Goal: Task Accomplishment & Management: Complete application form

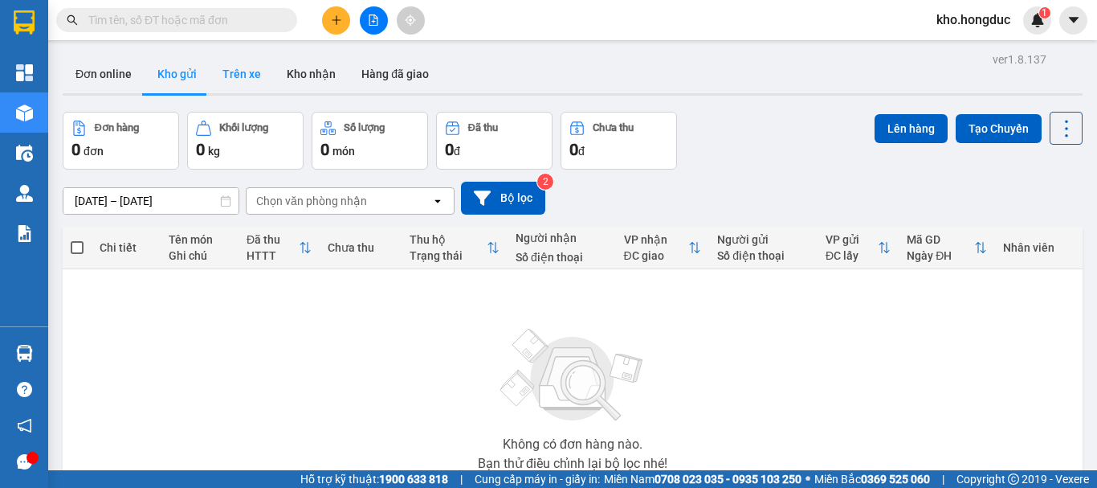
click at [241, 88] on button "Trên xe" at bounding box center [242, 74] width 64 height 39
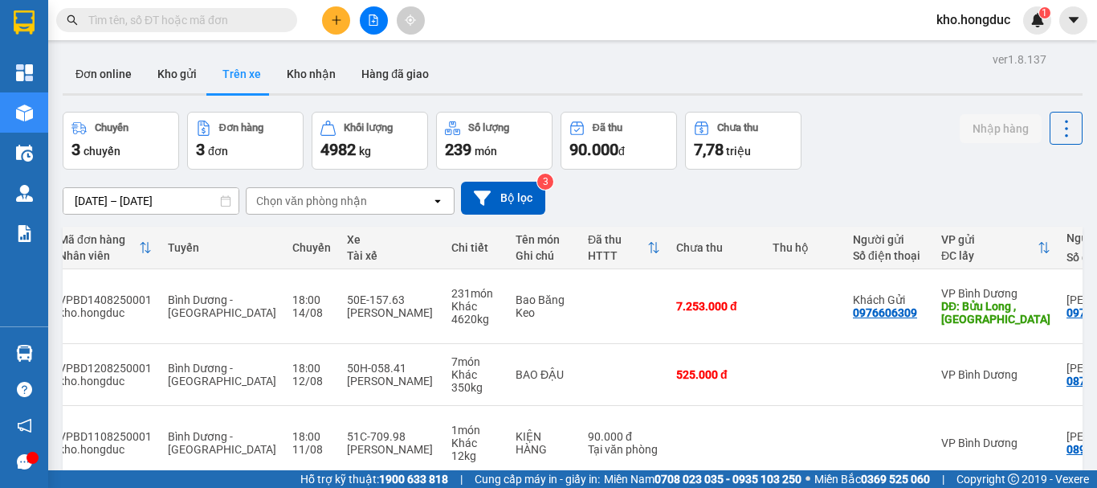
scroll to position [0, 243]
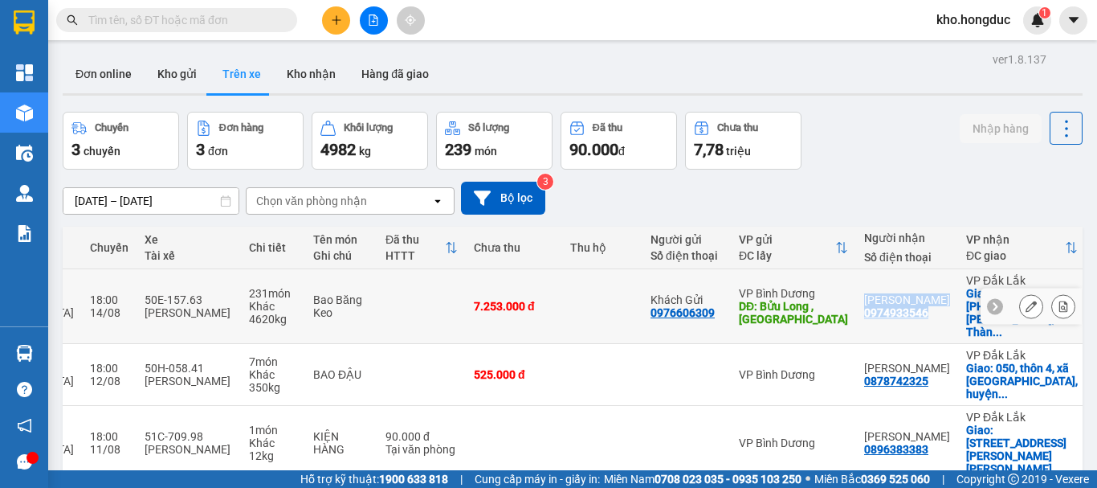
drag, startPoint x: 799, startPoint y: 300, endPoint x: 876, endPoint y: 312, distance: 77.1
click at [874, 306] on tr "VPBD1408250001 kho.[GEOGRAPHIC_DATA] - [GEOGRAPHIC_DATA] 18:00 [DATE] 50E-157.6…" at bounding box center [481, 306] width 1325 height 75
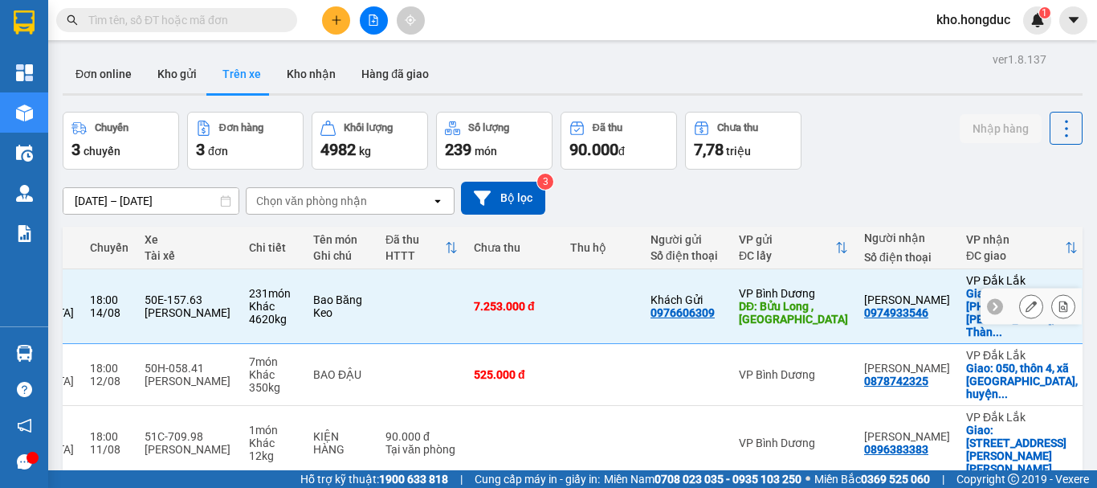
click at [876, 313] on td "[PERSON_NAME] 0974933546" at bounding box center [907, 306] width 102 height 75
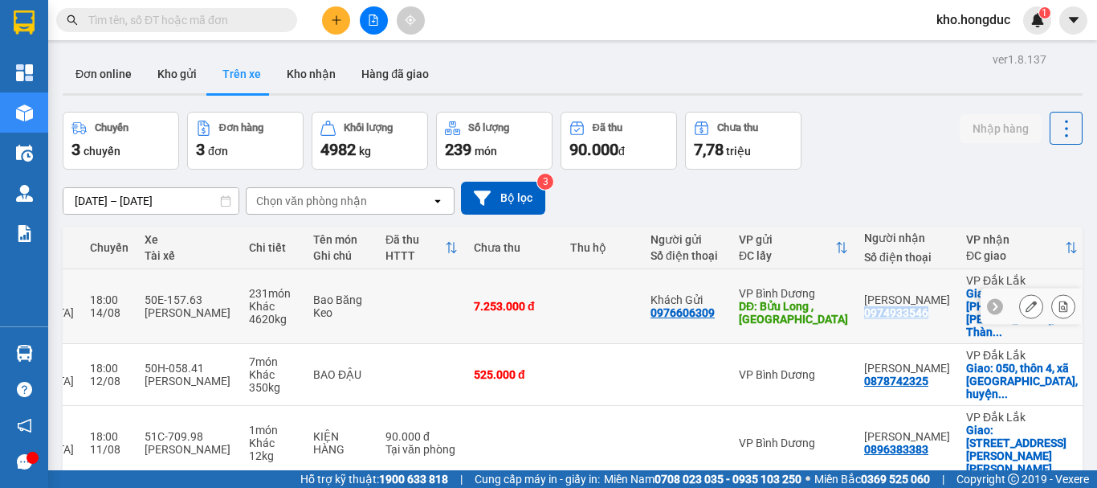
drag, startPoint x: 880, startPoint y: 302, endPoint x: 809, endPoint y: 304, distance: 71.5
click at [856, 304] on td "[PERSON_NAME] 0974933546" at bounding box center [907, 306] width 102 height 75
checkbox input "true"
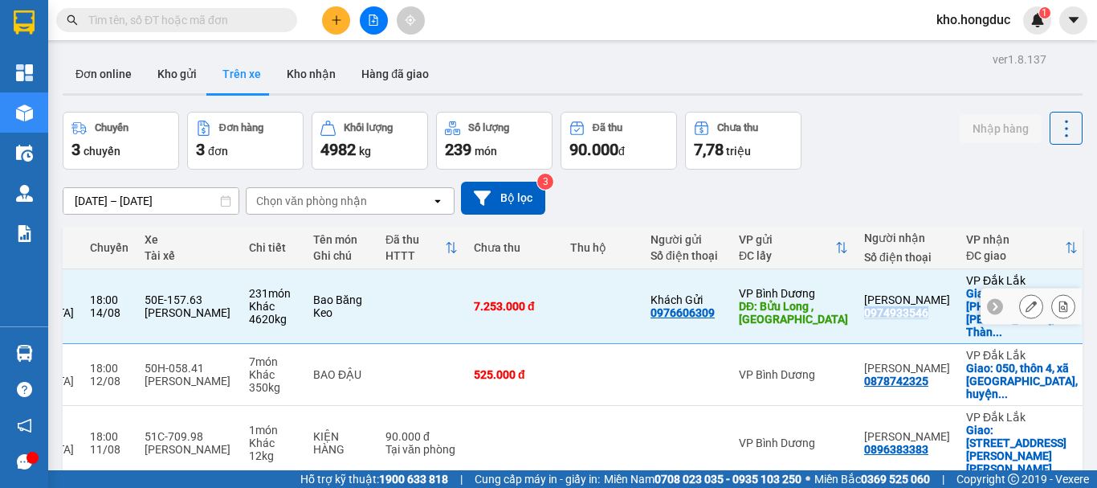
copy div "0974933546"
click at [182, 66] on button "Kho gửi" at bounding box center [177, 74] width 65 height 39
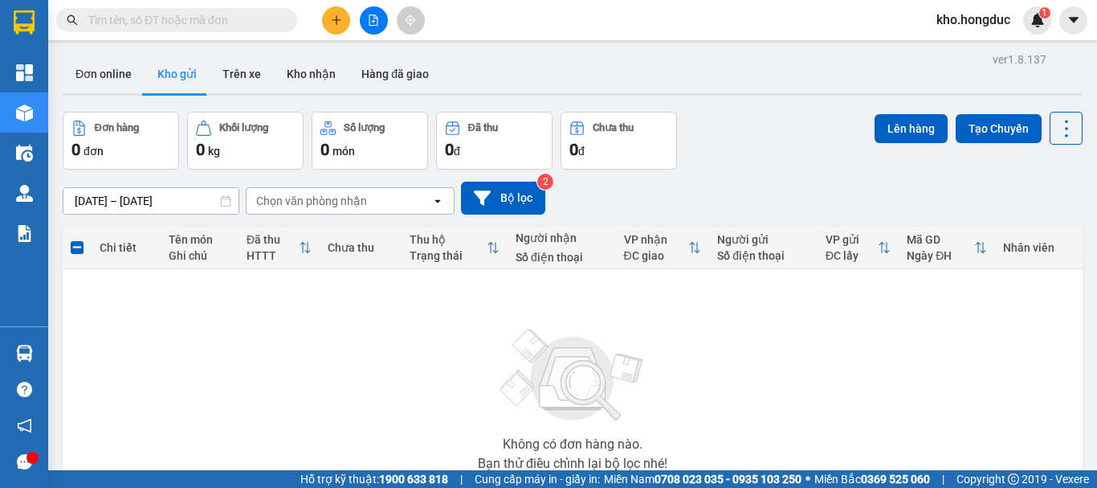
click at [317, 22] on div at bounding box center [373, 20] width 121 height 28
click at [329, 21] on button at bounding box center [336, 20] width 28 height 28
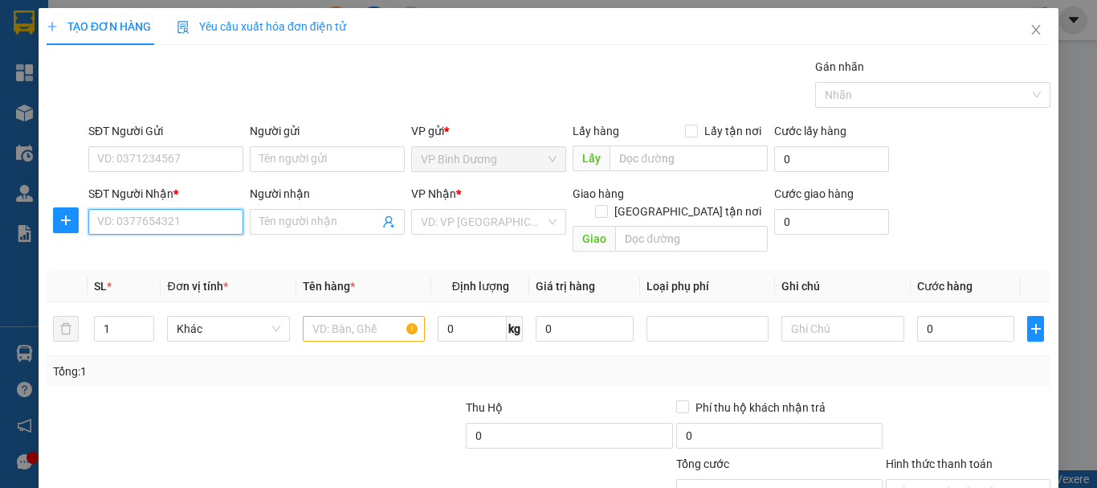
click at [182, 215] on input "SĐT Người Nhận *" at bounding box center [165, 222] width 155 height 26
paste input "0974933546"
type input "0974933546"
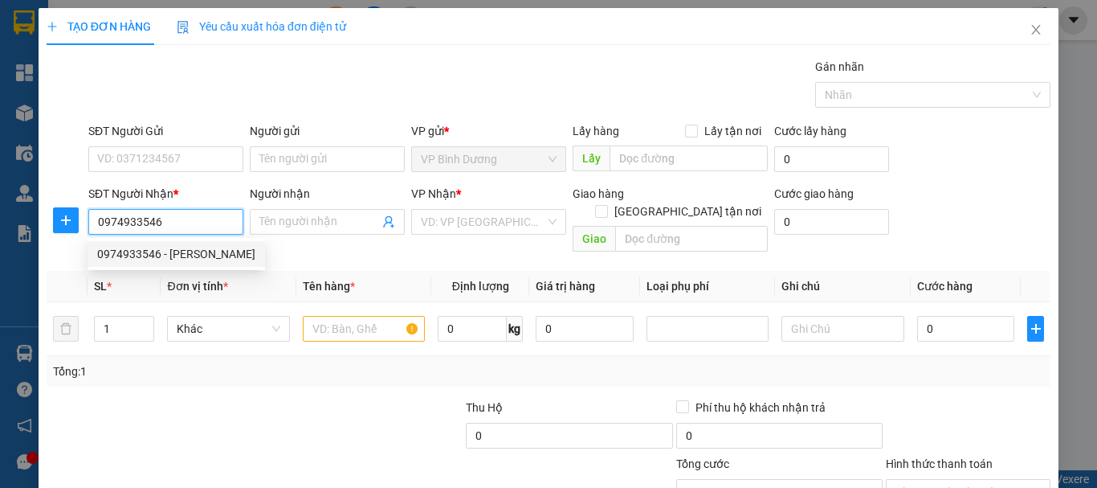
click at [198, 229] on input "0974933546" at bounding box center [165, 222] width 155 height 26
click at [177, 253] on div "0974933546 - [PERSON_NAME]" at bounding box center [176, 254] width 158 height 18
type input "[PERSON_NAME]"
checkbox input "true"
type input "[PHONE_NUMBER] [PERSON_NAME], Thành công, BMT"
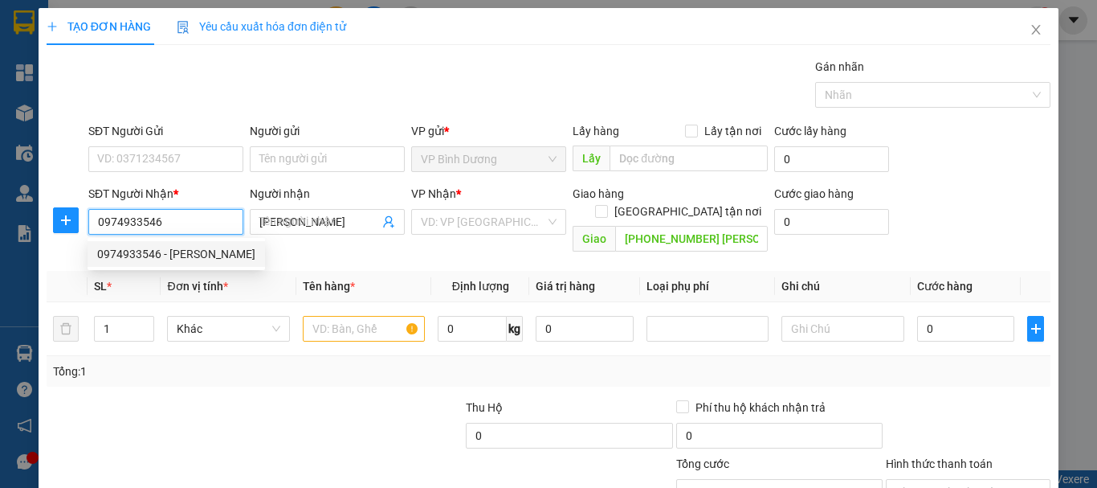
type input "7.253.000"
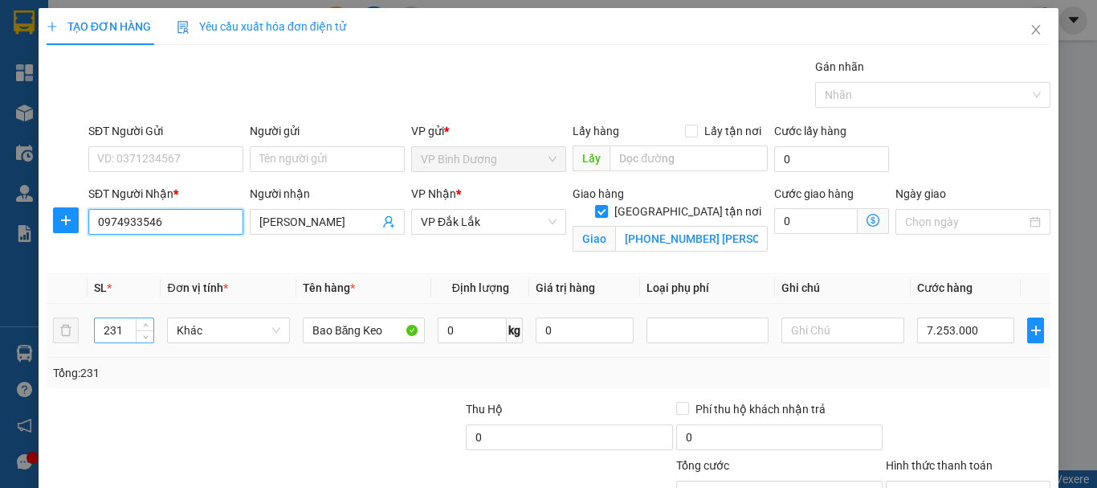
type input "0974933546"
click at [117, 323] on div "232" at bounding box center [124, 330] width 61 height 26
drag, startPoint x: 121, startPoint y: 330, endPoint x: 112, endPoint y: 326, distance: 10.4
click at [112, 326] on input "232" at bounding box center [124, 330] width 59 height 24
type input "21"
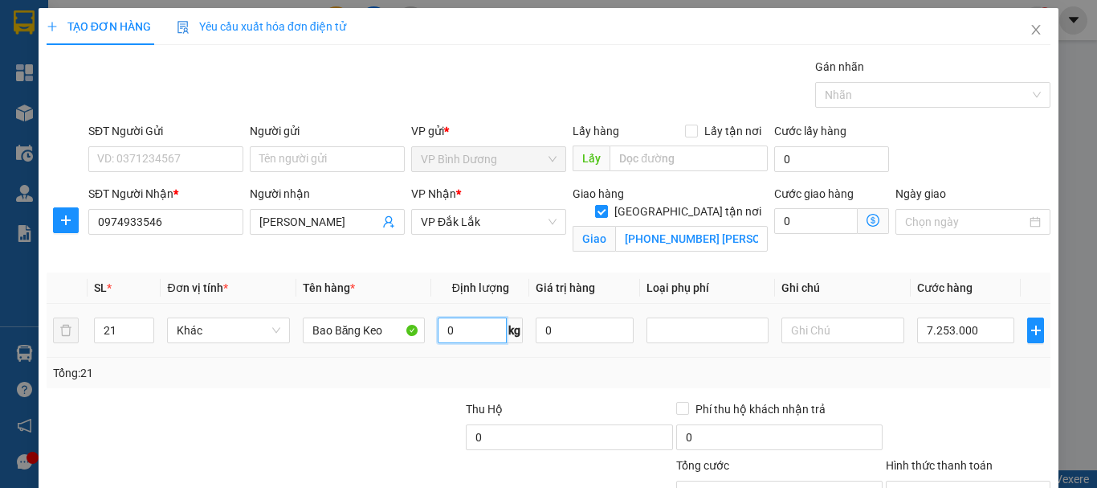
click at [452, 330] on input "0" at bounding box center [472, 330] width 69 height 26
type input "420"
click at [942, 329] on input "7.253.000" at bounding box center [966, 330] width 98 height 26
type input "5"
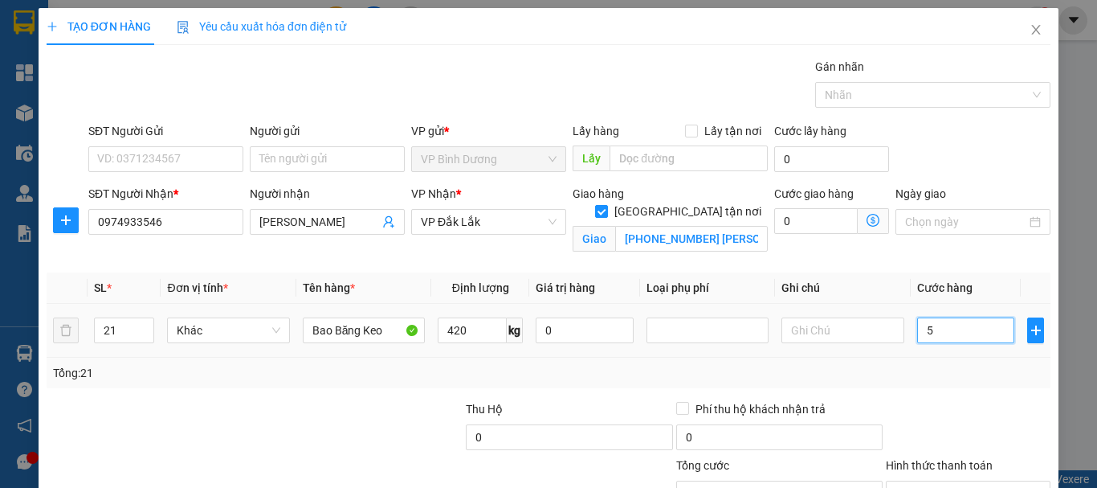
type input "57"
type input "575"
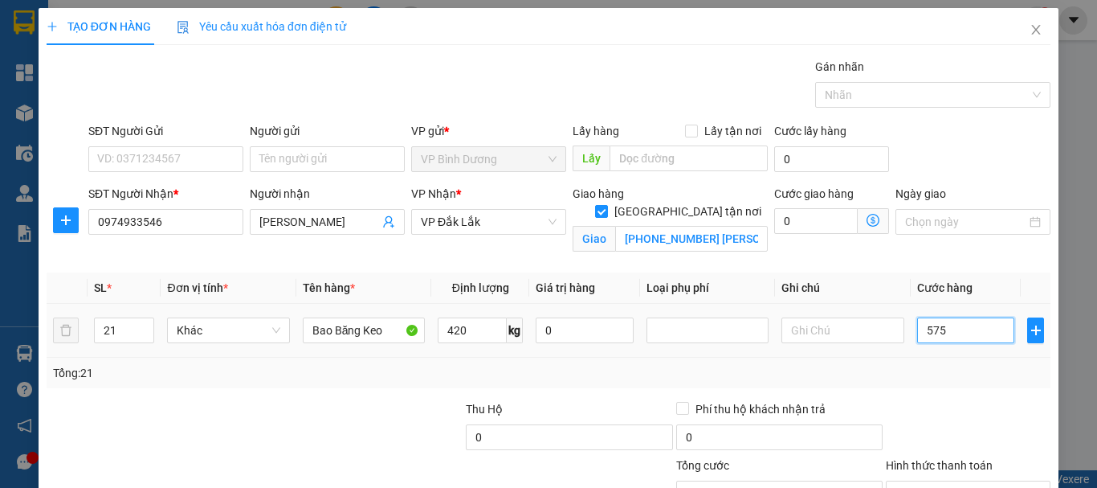
type input "575"
type input "5.750"
type input "57.500"
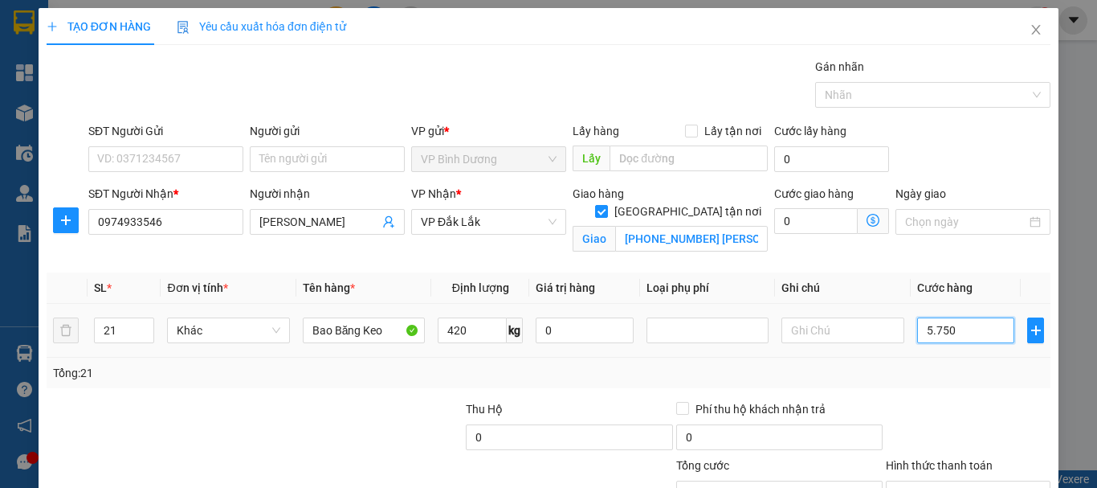
type input "57.500"
type input "575.000"
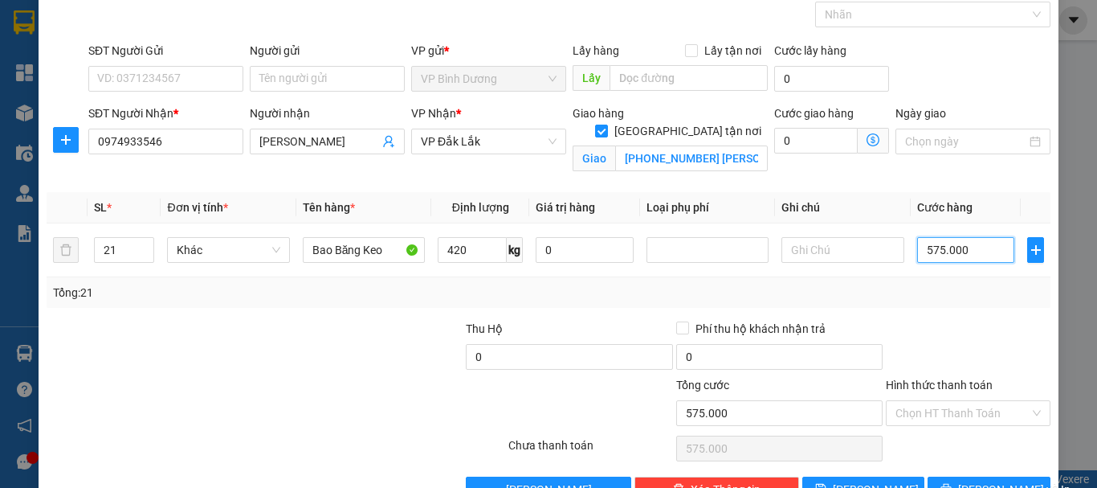
scroll to position [126, 0]
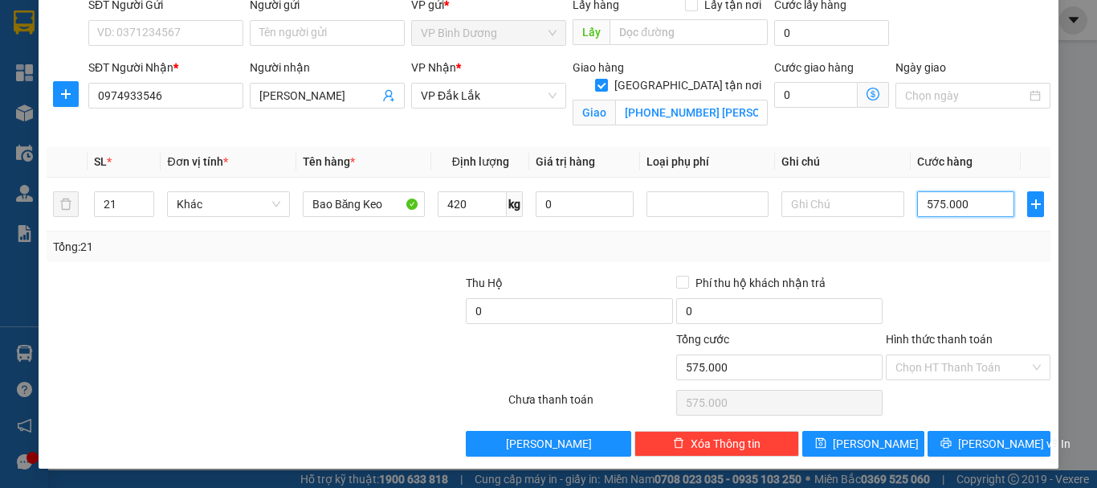
type input "575.000"
click at [983, 439] on span "[PERSON_NAME] và In" at bounding box center [1014, 444] width 112 height 18
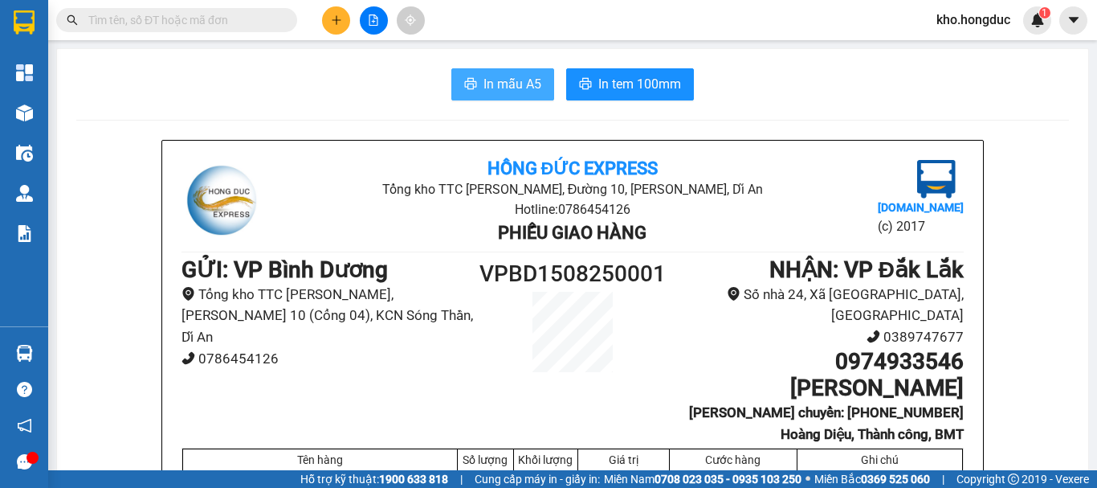
click at [493, 84] on span "In mẫu A5" at bounding box center [513, 84] width 58 height 20
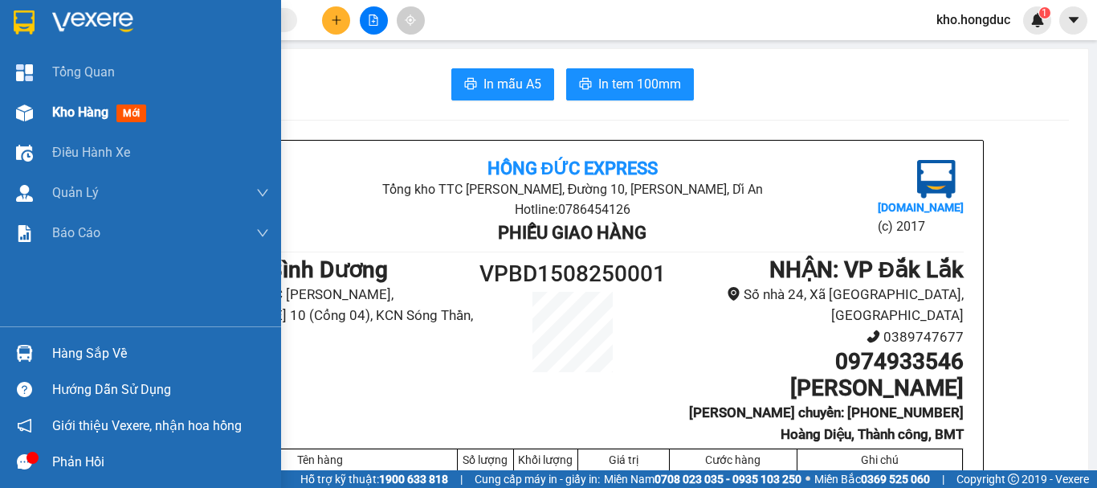
click at [55, 119] on span "Kho hàng" at bounding box center [80, 111] width 56 height 15
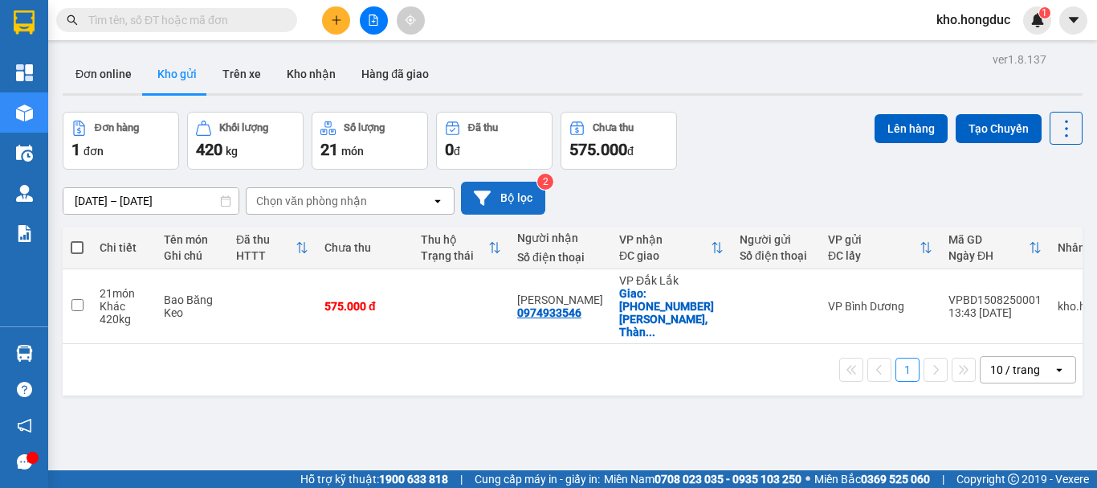
click at [517, 212] on button "Bộ lọc" at bounding box center [503, 198] width 84 height 33
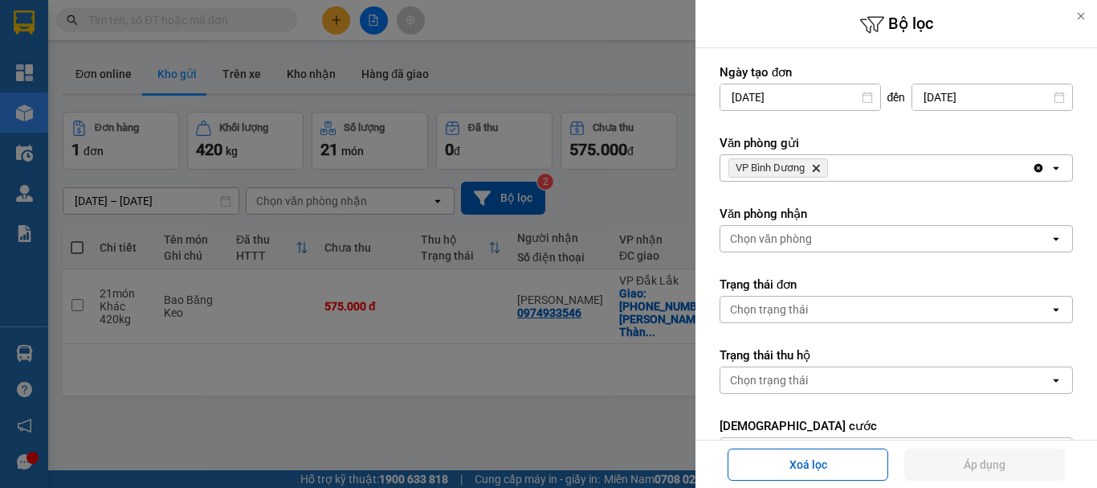
click at [815, 163] on icon "Delete" at bounding box center [816, 168] width 10 height 10
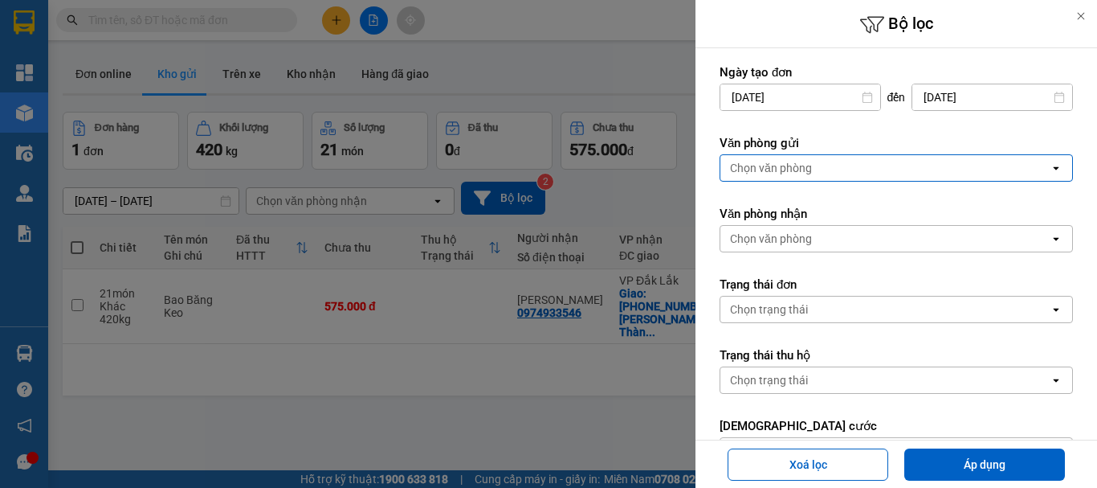
click at [827, 173] on div "Chọn văn phòng" at bounding box center [885, 168] width 329 height 26
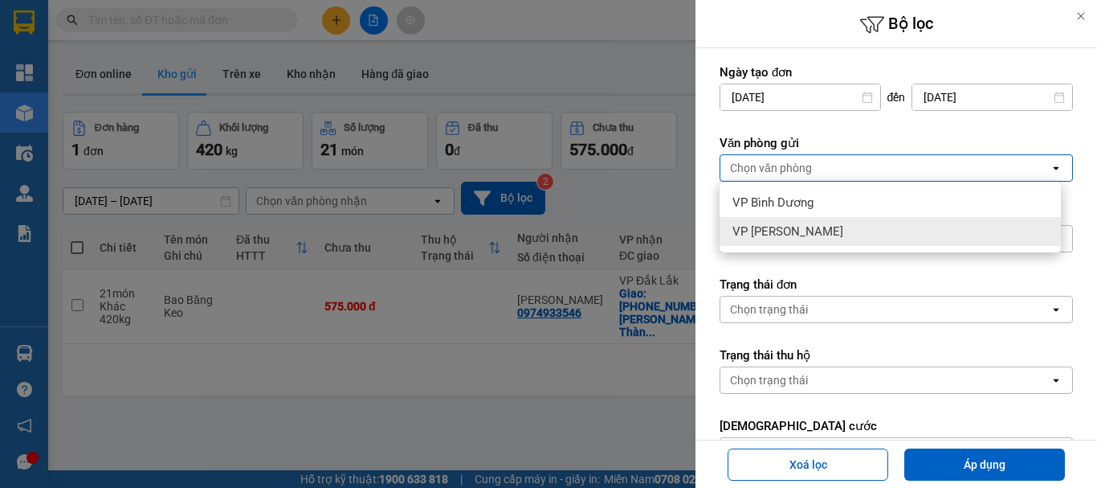
click at [774, 229] on span "VP [PERSON_NAME]" at bounding box center [788, 231] width 111 height 16
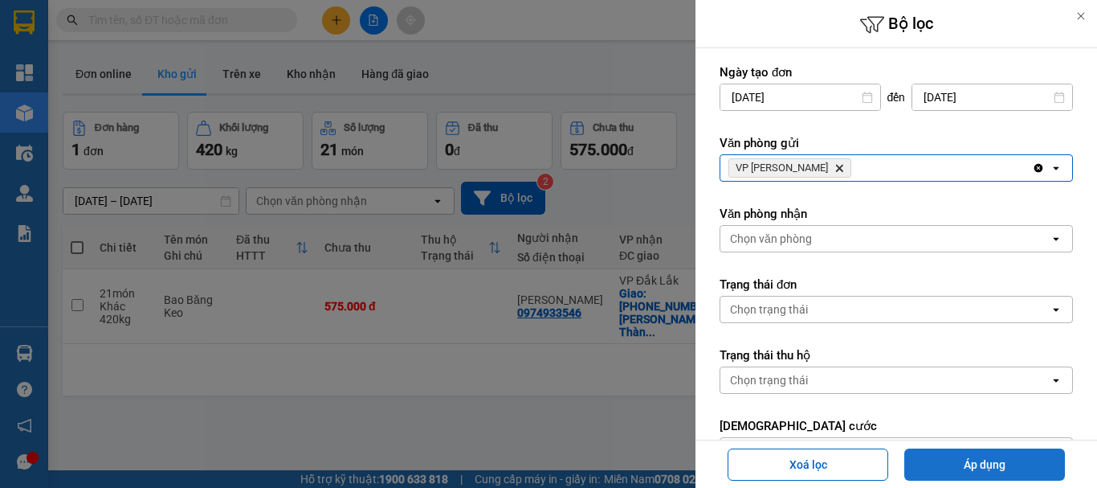
click at [1024, 460] on button "Áp dụng" at bounding box center [985, 464] width 161 height 32
